Goal: Task Accomplishment & Management: Manage account settings

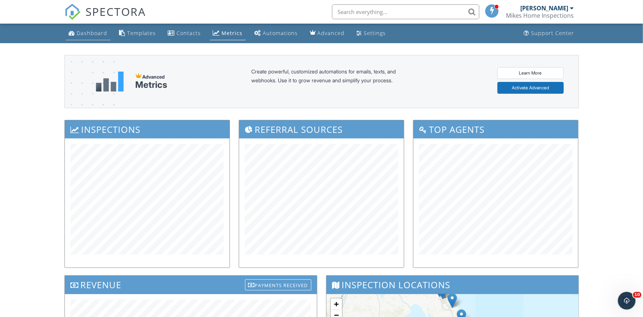
click at [91, 35] on div "Dashboard" at bounding box center [92, 32] width 31 height 7
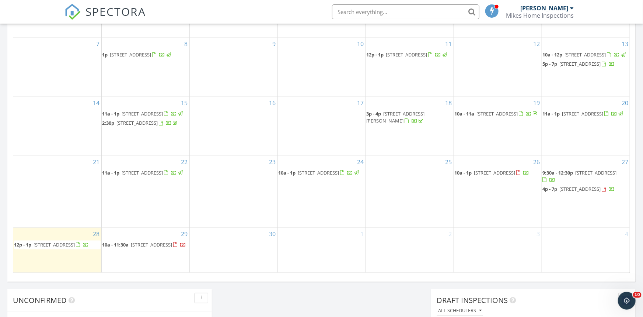
scroll to position [411, 0]
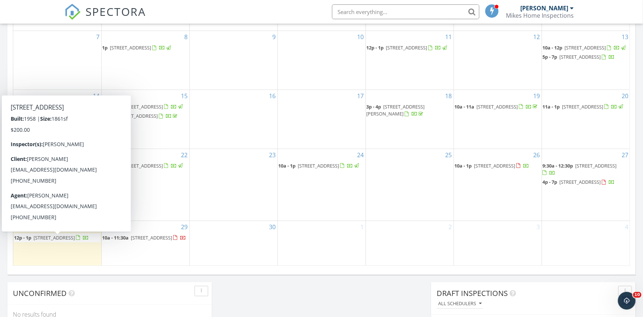
click at [66, 239] on span "15 NE 131st St, North Miami 33161" at bounding box center [54, 237] width 41 height 7
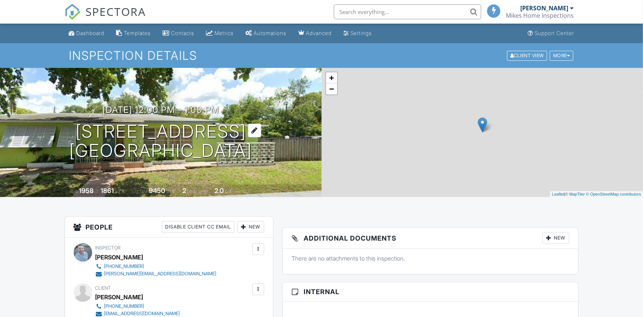
drag, startPoint x: 113, startPoint y: 144, endPoint x: 247, endPoint y: 161, distance: 135.2
click at [77, 132] on div "09/28/2025 12:00 pm - 1:00 pm 15 NE 131st St North Miami, FL 33161" at bounding box center [161, 133] width 322 height 56
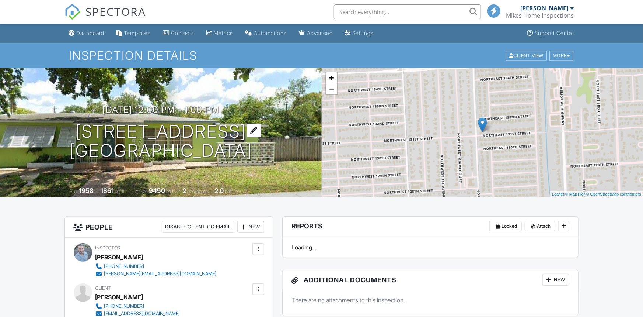
drag, startPoint x: 226, startPoint y: 147, endPoint x: 198, endPoint y: 150, distance: 29.0
click at [71, 133] on div "09/28/2025 12:00 pm - 1:00 pm 15 NE 131st St North Miami, FL 33161" at bounding box center [161, 133] width 322 height 56
click at [291, 168] on div "09/28/2025 12:00 pm - 1:00 pm 15 NE 131st St North Miami, FL 33161 Built 1958 1…" at bounding box center [161, 132] width 322 height 129
drag, startPoint x: 111, startPoint y: 140, endPoint x: 277, endPoint y: 173, distance: 169.1
click at [100, 127] on div "09/28/2025 12:00 pm - 1:00 pm 15 NE 131st St North Miami, FL 33161" at bounding box center [161, 133] width 322 height 56
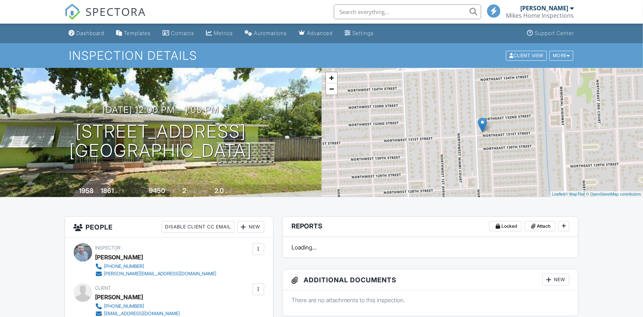
click at [277, 173] on div "09/28/2025 12:00 pm - 1:00 pm 15 NE 131st St North Miami, FL 33161 Built 1958 1…" at bounding box center [161, 132] width 322 height 129
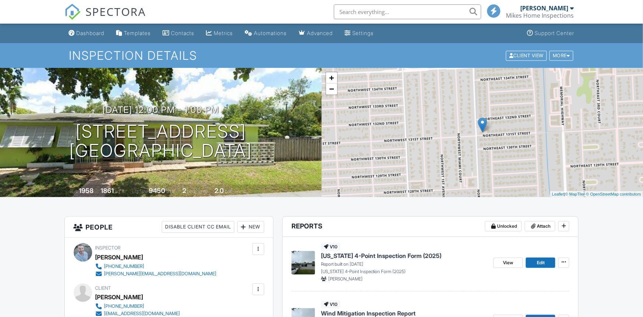
drag, startPoint x: 142, startPoint y: 147, endPoint x: 51, endPoint y: 128, distance: 93.4
click at [51, 128] on div "09/28/2025 12:00 pm - 1:00 pm 15 NE 131st St North Miami, FL 33161" at bounding box center [161, 133] width 322 height 56
copy h1 "15 NE 131st St North Miami, FL 33161"
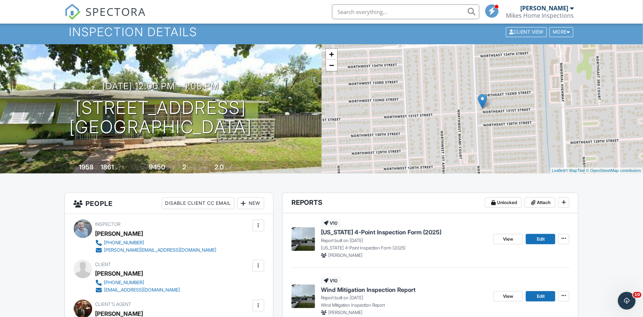
scroll to position [85, 0]
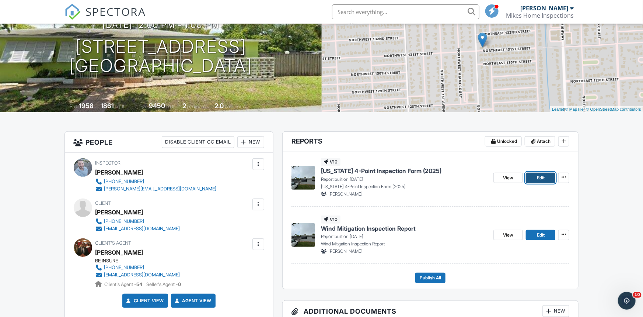
click at [544, 178] on span "Edit" at bounding box center [541, 177] width 8 height 7
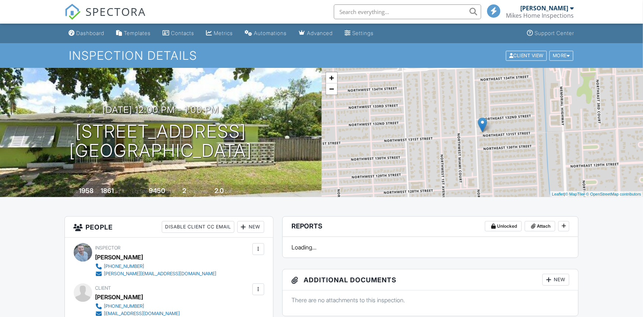
scroll to position [125, 0]
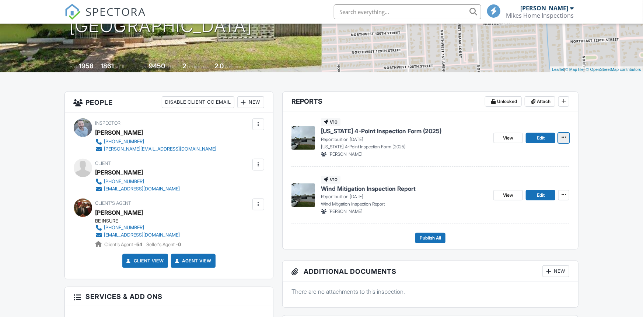
click at [563, 138] on icon at bounding box center [564, 137] width 4 height 5
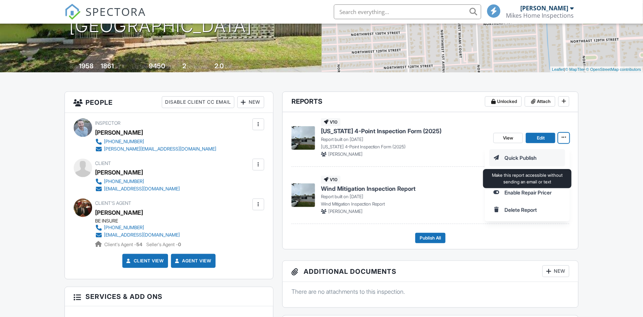
click at [502, 158] on input "Quick Publish" at bounding box center [527, 157] width 75 height 17
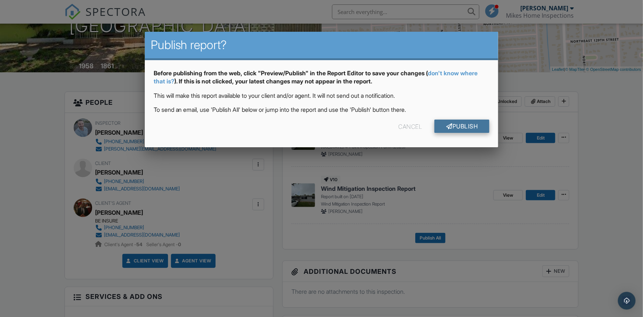
click at [449, 126] on div at bounding box center [449, 126] width 6 height 6
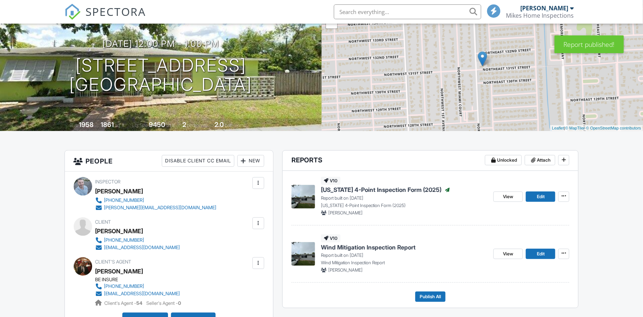
scroll to position [90, 0]
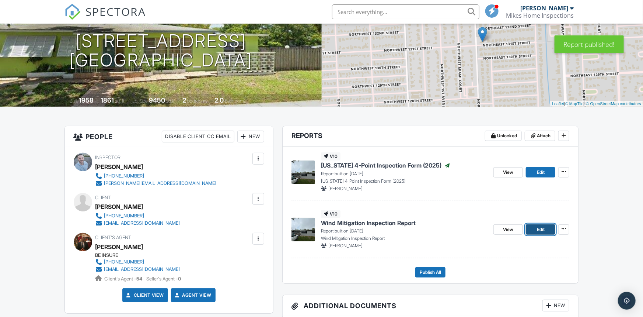
click at [540, 228] on span "Edit" at bounding box center [541, 229] width 8 height 7
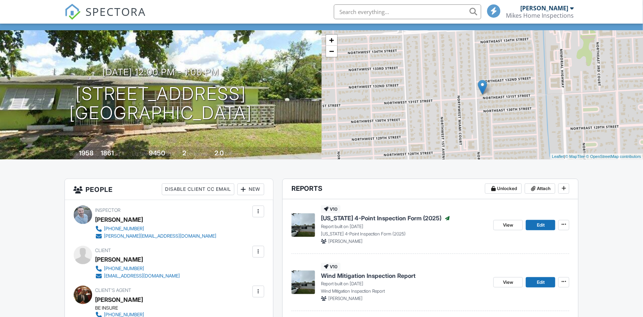
scroll to position [109, 0]
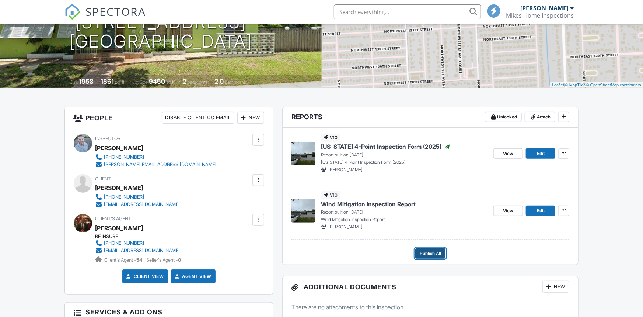
click at [425, 253] on span "Publish All" at bounding box center [430, 252] width 21 height 7
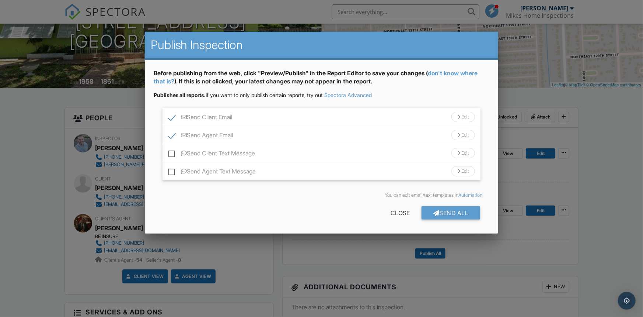
click at [172, 153] on label "Send Client Text Message" at bounding box center [211, 154] width 87 height 9
click at [172, 152] on input "Send Client Text Message" at bounding box center [170, 149] width 5 height 5
checkbox input "true"
click at [168, 170] on div "Send Agent Text Message Edit" at bounding box center [322, 171] width 318 height 18
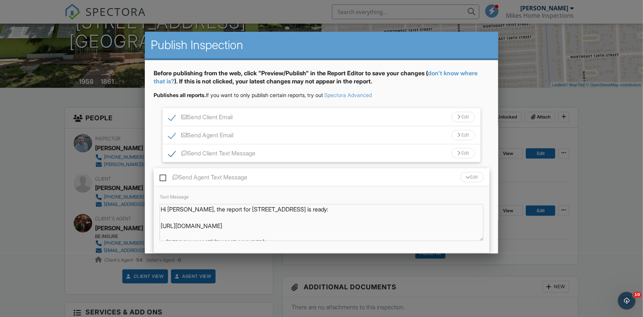
click at [163, 175] on label "Send Agent Text Message" at bounding box center [204, 178] width 88 height 9
click at [163, 175] on input "Send Agent Text Message" at bounding box center [162, 173] width 5 height 5
checkbox input "true"
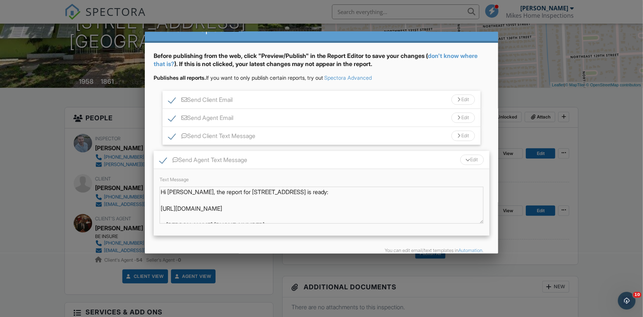
scroll to position [52, 0]
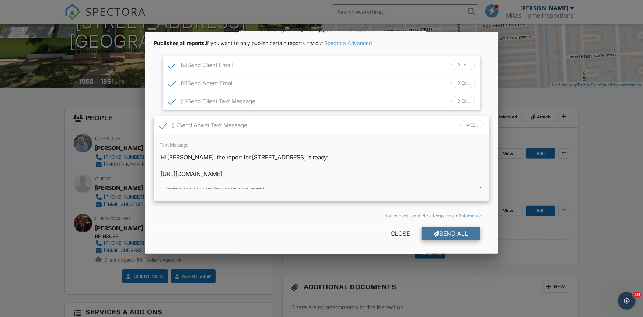
click at [447, 235] on div "Send All" at bounding box center [451, 233] width 59 height 13
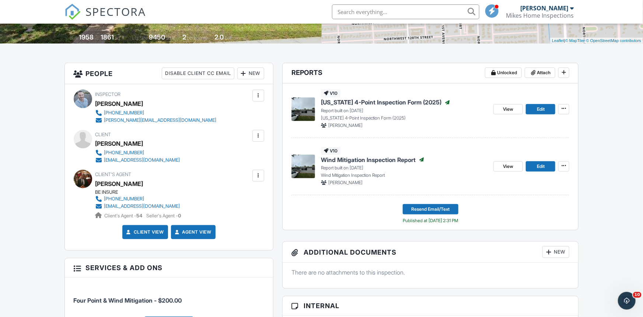
scroll to position [154, 0]
click at [554, 247] on div "New" at bounding box center [555, 251] width 27 height 12
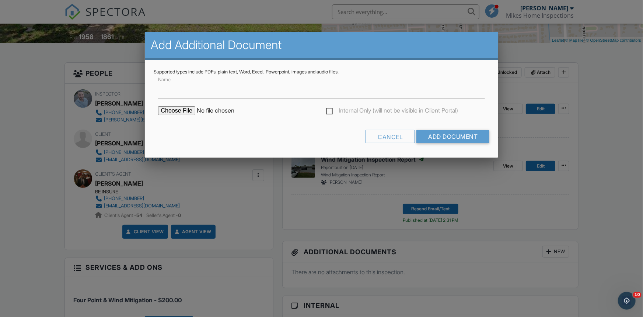
click at [177, 109] on input "file" at bounding box center [220, 110] width 125 height 9
type input "C:\fakepath\Permit Report - [STREET_ADDRESS]pdf"
click at [443, 140] on input "Add Document" at bounding box center [452, 136] width 73 height 13
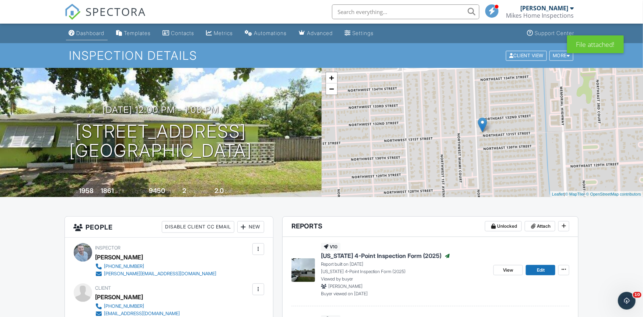
click at [88, 34] on div "Dashboard" at bounding box center [91, 33] width 28 height 6
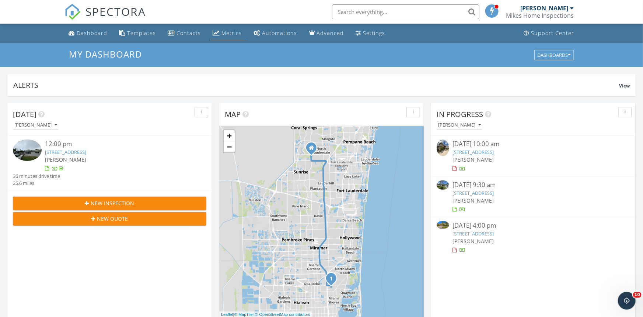
click at [226, 30] on div "Metrics" at bounding box center [232, 32] width 20 height 7
